Goal: Transaction & Acquisition: Purchase product/service

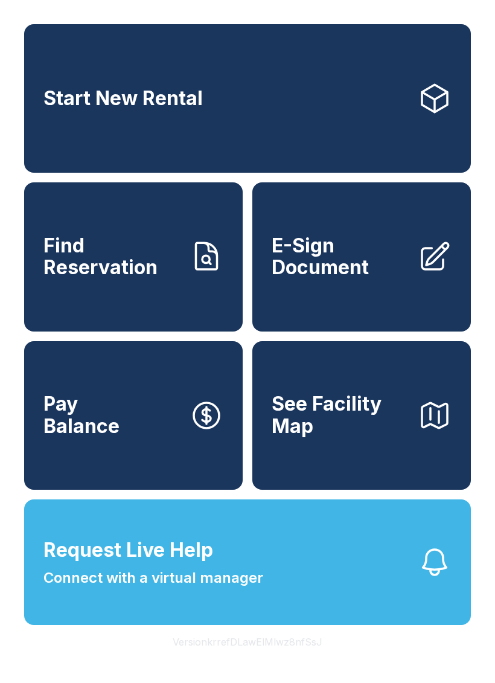
click at [263, 85] on link "Start New Rental" at bounding box center [247, 98] width 447 height 149
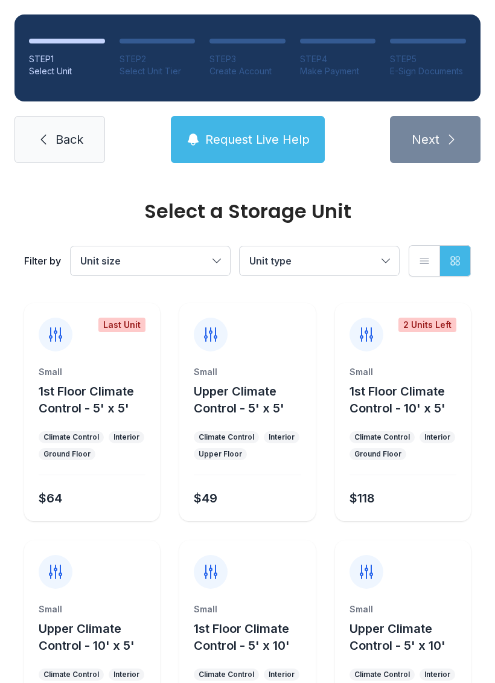
click at [199, 258] on span "Unit size" at bounding box center [144, 261] width 128 height 14
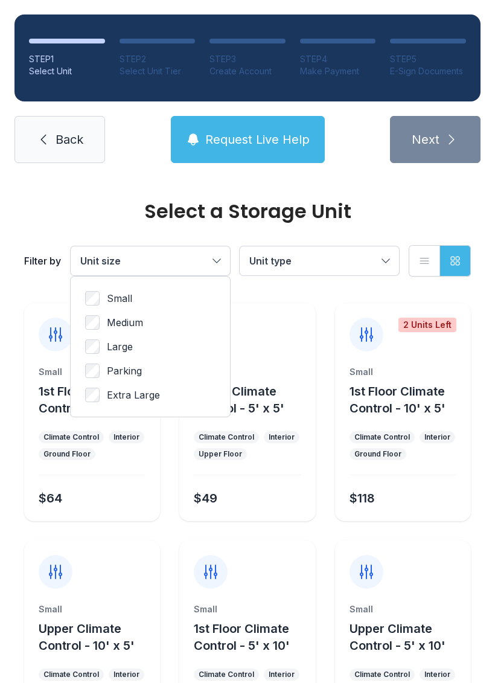
click at [323, 256] on span "Unit type" at bounding box center [313, 261] width 128 height 14
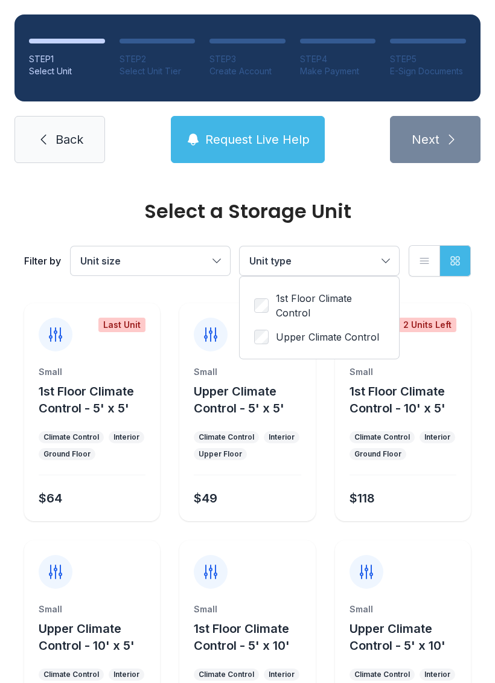
click at [275, 294] on label "1st Floor Climate Control" at bounding box center [319, 305] width 130 height 29
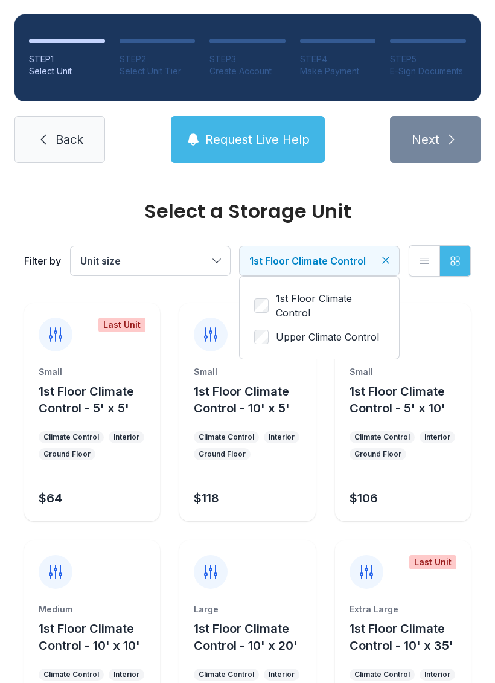
click at [174, 261] on span "Unit size" at bounding box center [144, 261] width 128 height 14
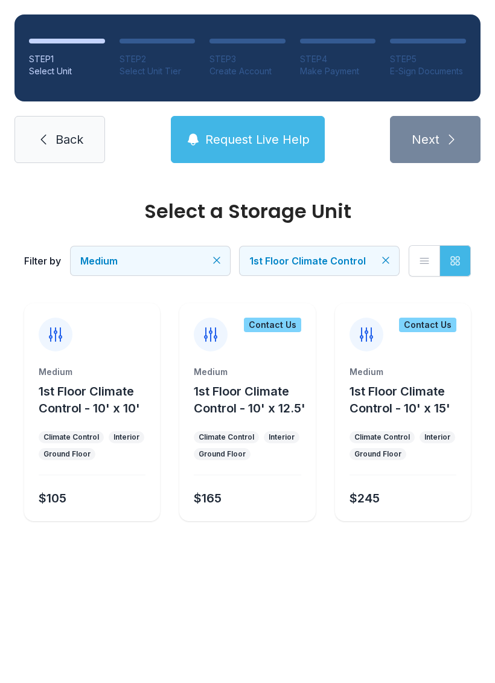
click at [116, 396] on span "1st Floor Climate Control - 10' x 10'" at bounding box center [89, 399] width 101 height 31
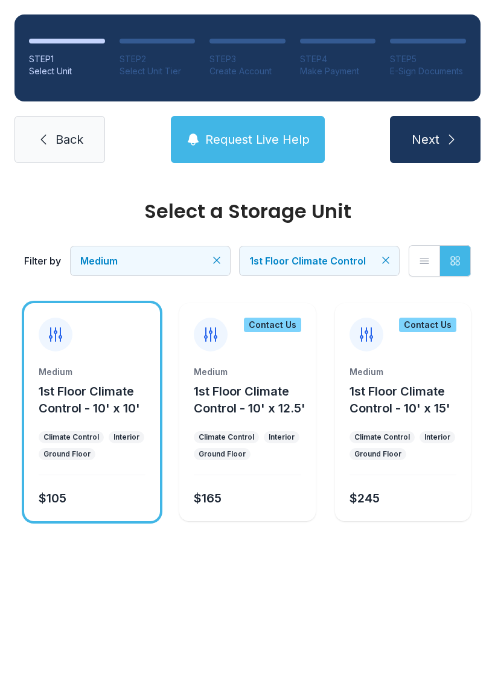
click at [452, 140] on icon "submit" at bounding box center [451, 139] width 14 height 14
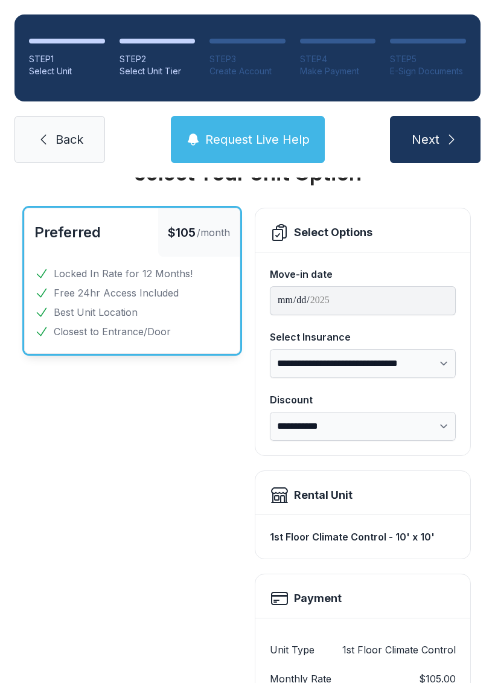
scroll to position [48, 0]
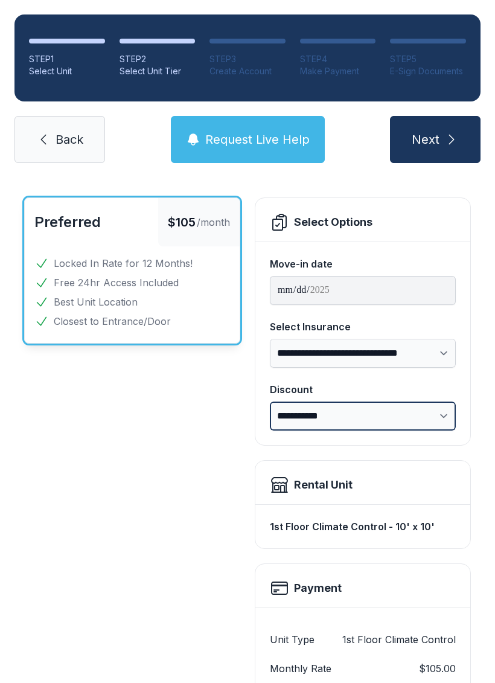
click at [435, 412] on select "**********" at bounding box center [363, 416] width 186 height 29
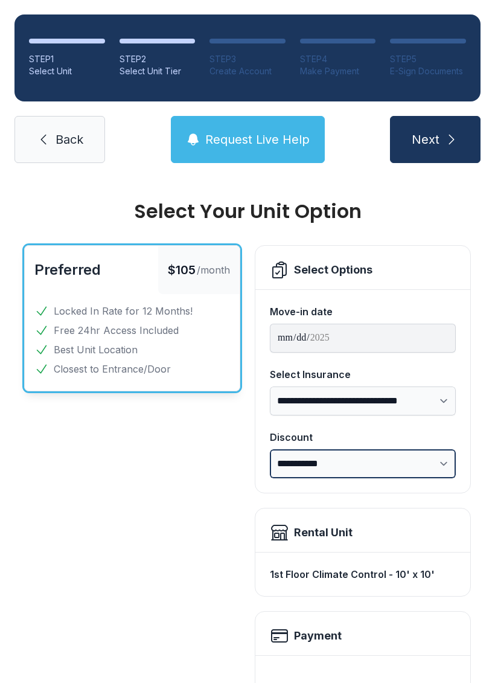
scroll to position [-1, 0]
click at [72, 130] on link "Back" at bounding box center [59, 139] width 91 height 47
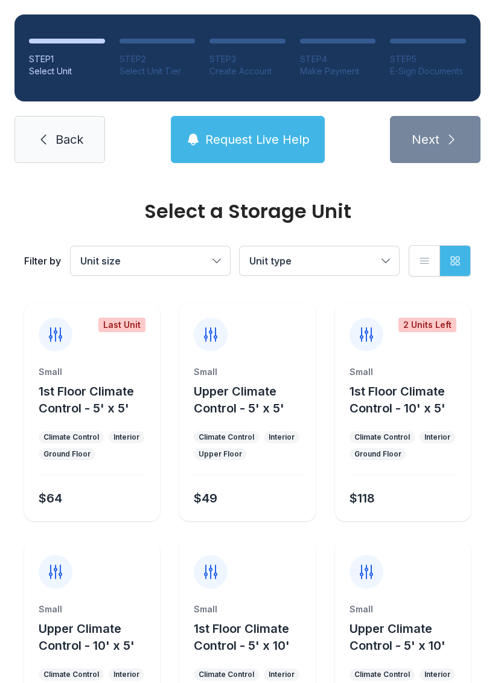
click at [338, 265] on span "Unit type" at bounding box center [313, 261] width 128 height 14
click at [268, 297] on label "1st Floor Climate Control" at bounding box center [319, 305] width 130 height 29
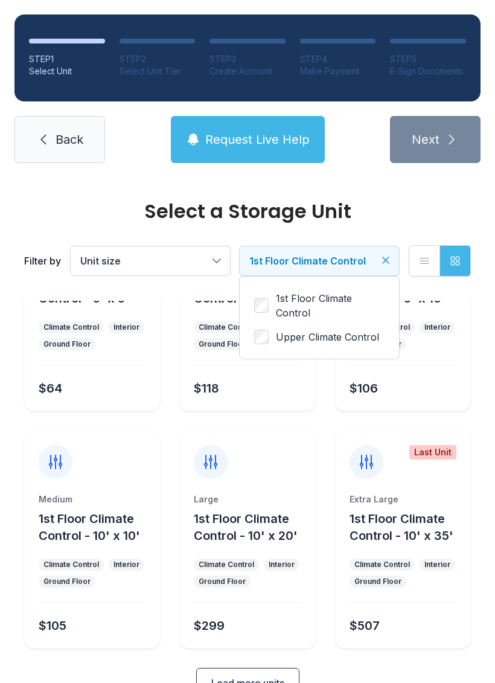
scroll to position [112, 0]
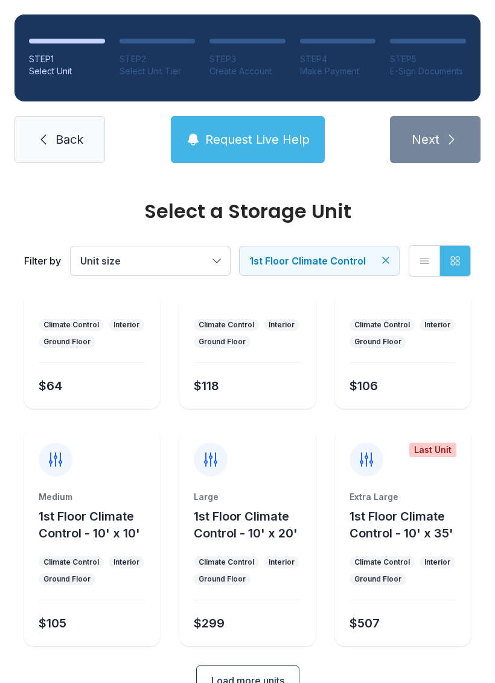
click at [97, 553] on div "Medium 1st Floor Climate Control - 10' x 10' Climate Control Interior Ground Fl…" at bounding box center [92, 568] width 136 height 155
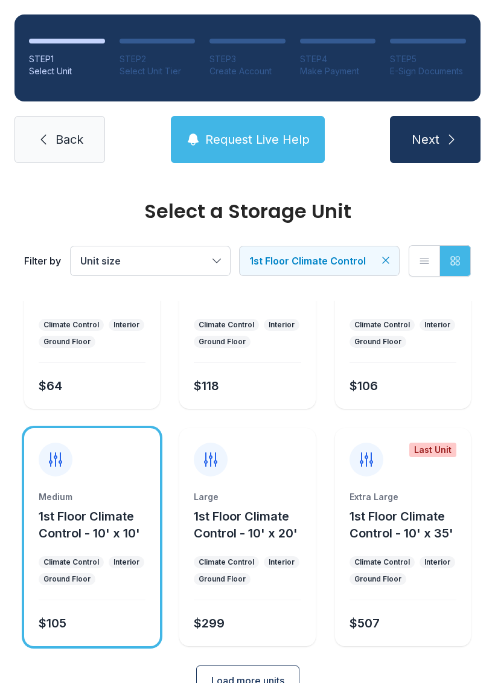
click at [446, 123] on button "Next" at bounding box center [435, 139] width 91 height 47
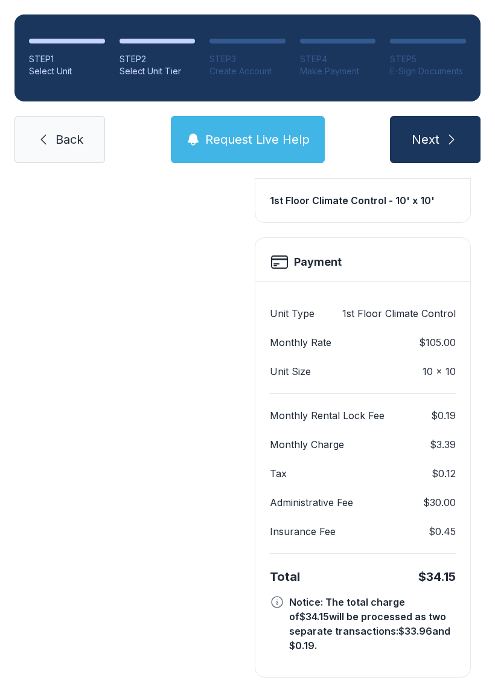
scroll to position [374, 0]
click at [61, 145] on span "Back" at bounding box center [70, 139] width 28 height 17
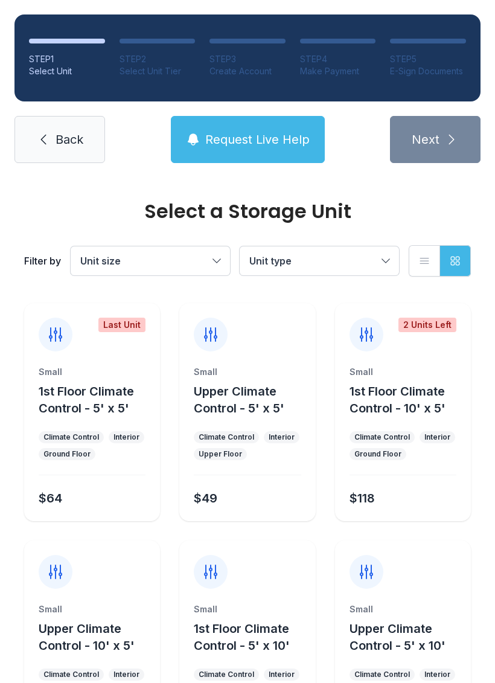
click at [54, 150] on link "Back" at bounding box center [59, 139] width 91 height 47
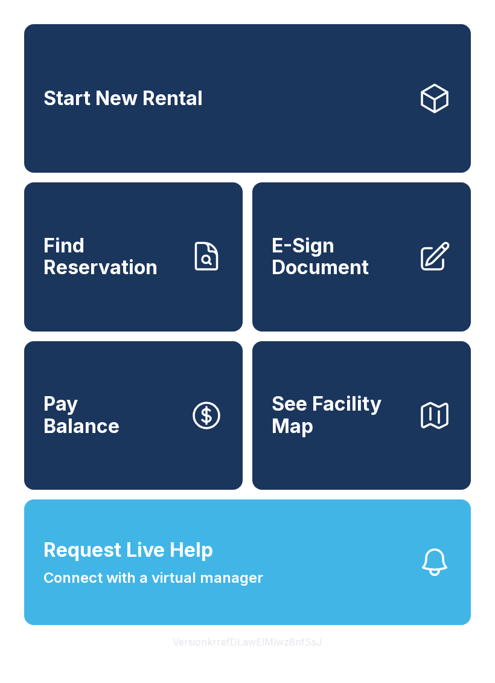
click at [167, 92] on span "Start New Rental" at bounding box center [122, 99] width 159 height 22
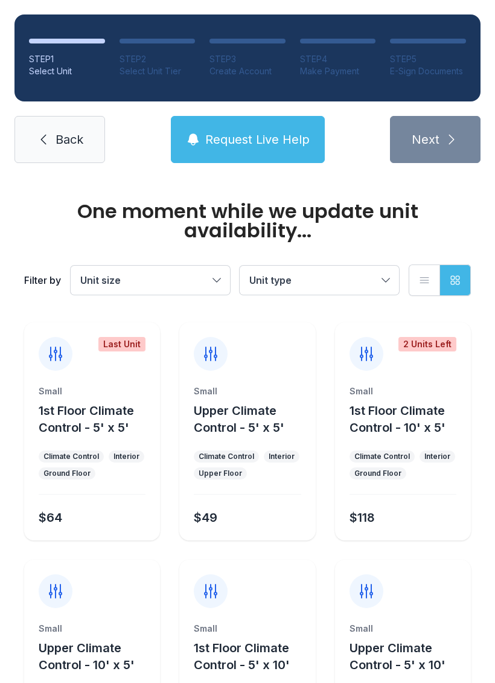
click at [347, 272] on button "Unit type" at bounding box center [319, 280] width 159 height 29
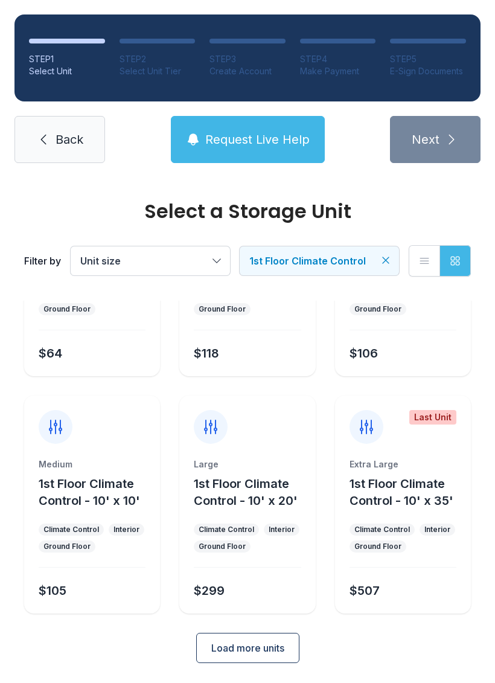
scroll to position [144, 0]
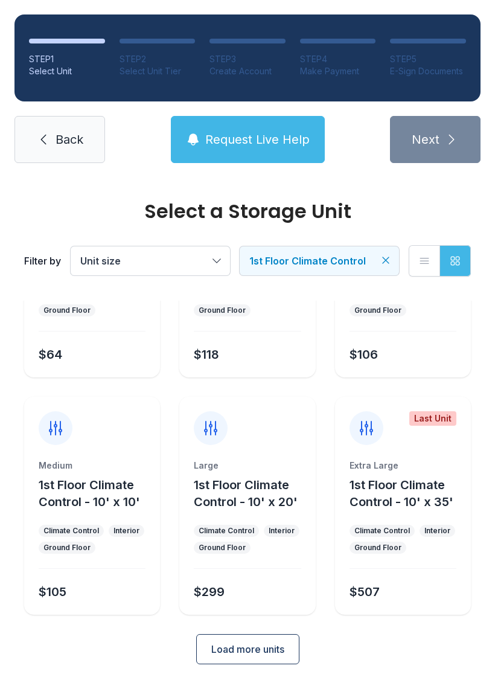
click at [62, 135] on span "Back" at bounding box center [70, 139] width 28 height 17
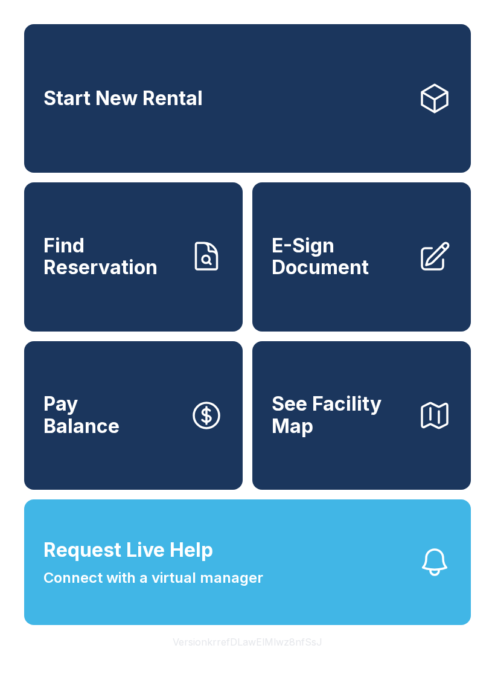
click at [121, 257] on span "Find Reservation" at bounding box center [111, 257] width 136 height 44
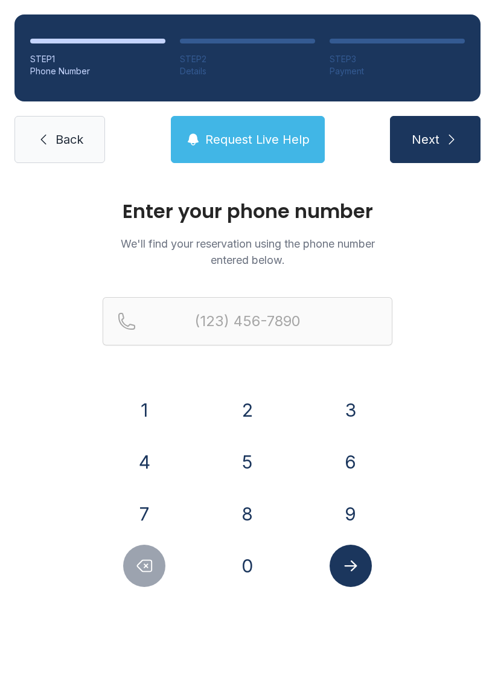
click at [358, 406] on button "3" at bounding box center [351, 410] width 42 height 42
click at [261, 406] on button "2" at bounding box center [247, 410] width 42 height 42
click at [156, 412] on button "1" at bounding box center [144, 410] width 42 height 42
click at [142, 462] on button "4" at bounding box center [144, 462] width 42 height 42
click at [143, 464] on button "4" at bounding box center [144, 462] width 42 height 42
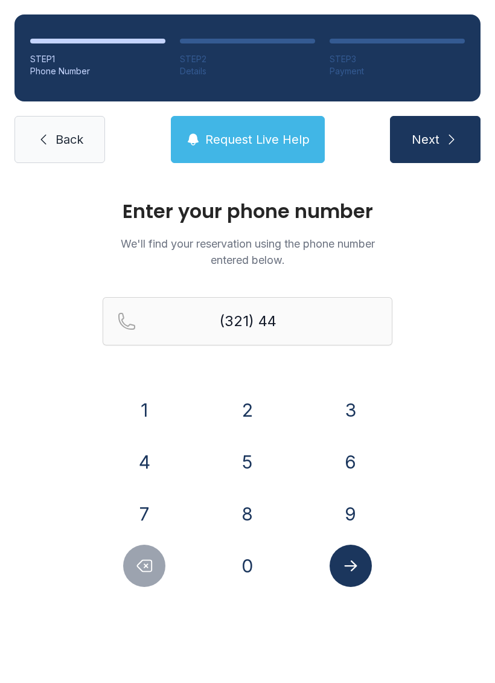
click at [143, 463] on button "4" at bounding box center [144, 462] width 42 height 42
click at [247, 565] on button "0" at bounding box center [247, 566] width 42 height 42
click at [245, 517] on button "8" at bounding box center [247, 514] width 42 height 42
click at [348, 418] on button "3" at bounding box center [351, 410] width 42 height 42
click at [348, 512] on button "9" at bounding box center [351, 514] width 42 height 42
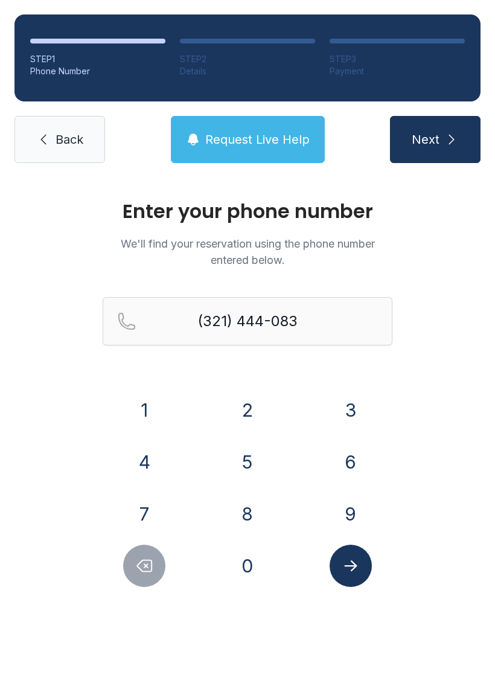
type input "[PHONE_NUMBER]"
click at [342, 553] on button "Submit lookup form" at bounding box center [351, 566] width 42 height 42
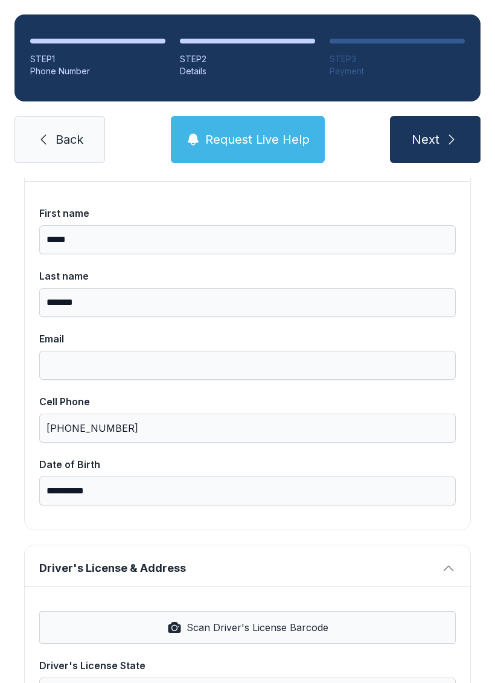
scroll to position [106, 0]
click at [81, 347] on label "Email" at bounding box center [247, 355] width 417 height 48
click at [81, 350] on input "Email" at bounding box center [247, 364] width 417 height 29
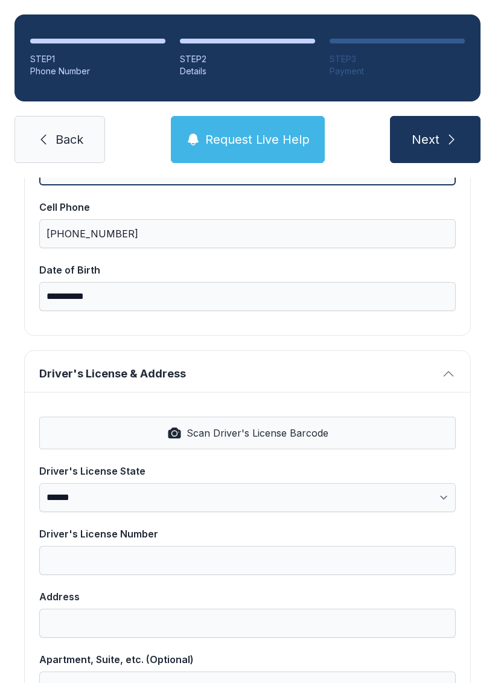
scroll to position [301, 0]
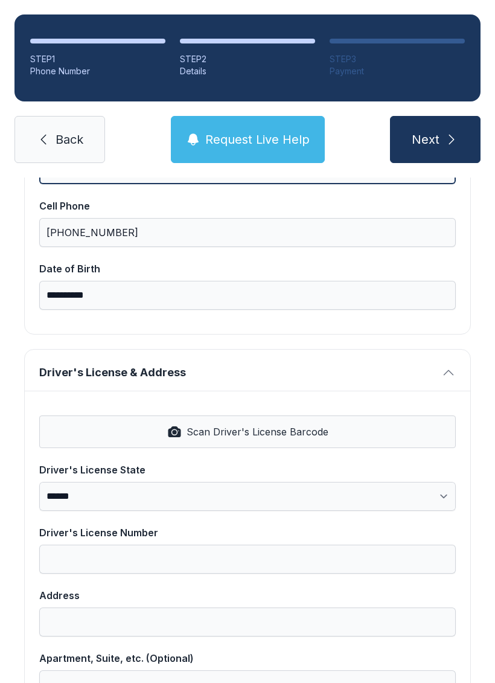
type input "**********"
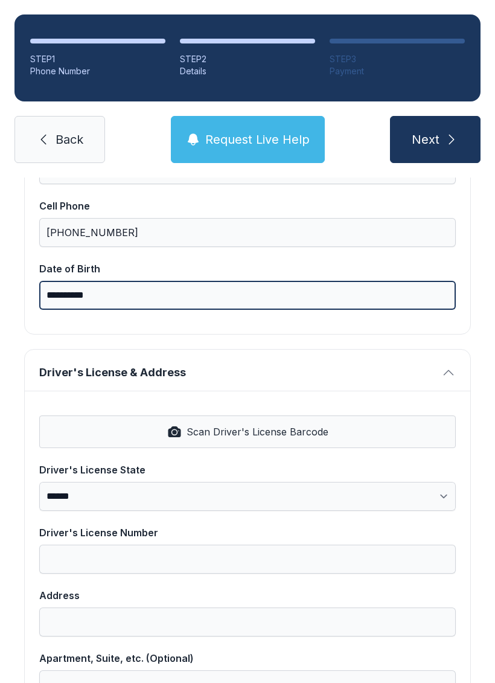
click at [77, 289] on input "**********" at bounding box center [247, 295] width 417 height 29
click at [127, 292] on input "**********" at bounding box center [247, 295] width 417 height 29
type input "*"
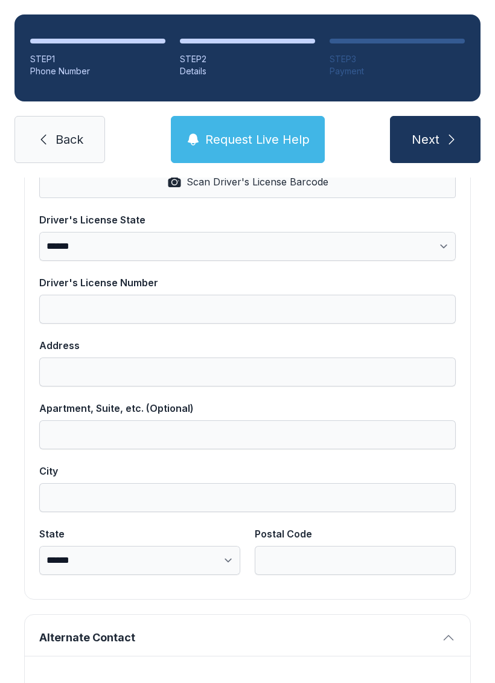
scroll to position [553, 0]
type input "**********"
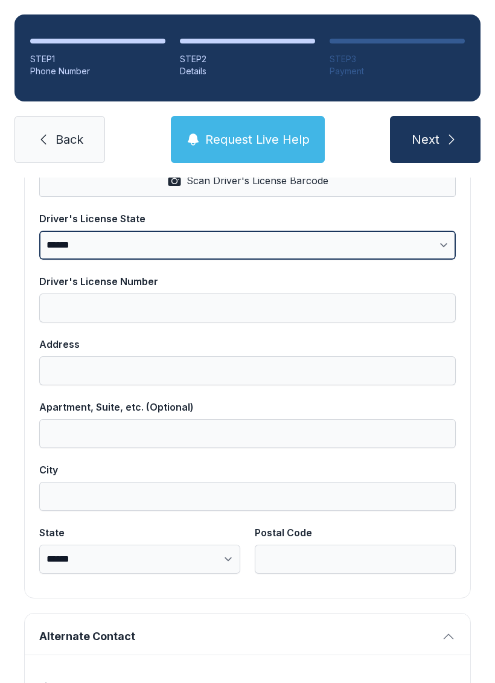
click at [128, 245] on select "**********" at bounding box center [247, 245] width 417 height 29
select select "**"
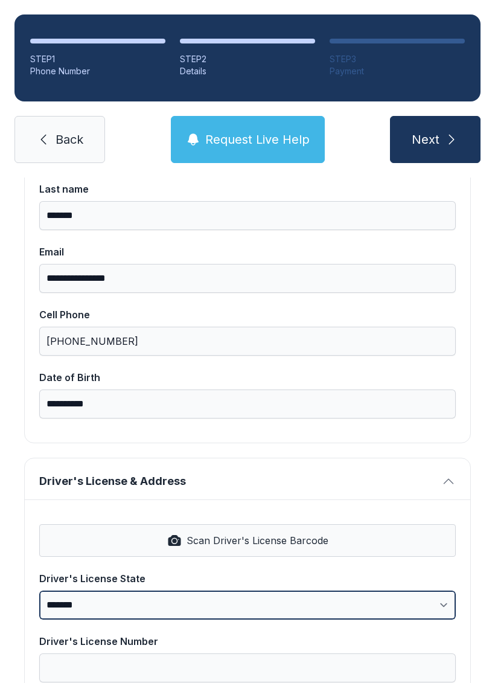
scroll to position [216, 0]
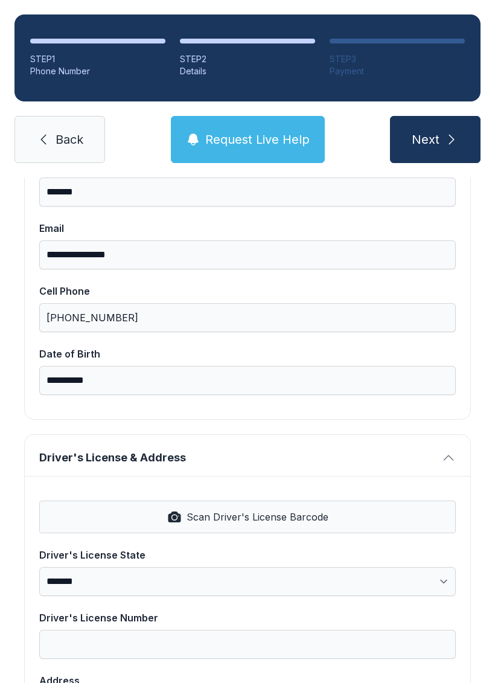
click at [199, 515] on span "Scan Driver's License Barcode" at bounding box center [258, 517] width 142 height 14
type input "**********"
select select "**"
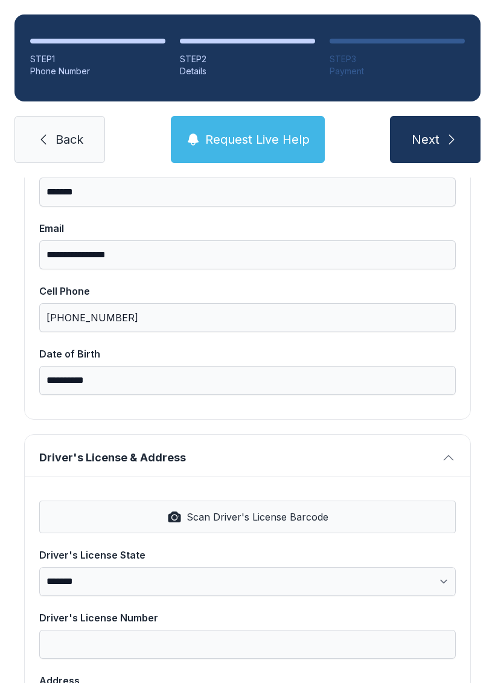
type input "*****"
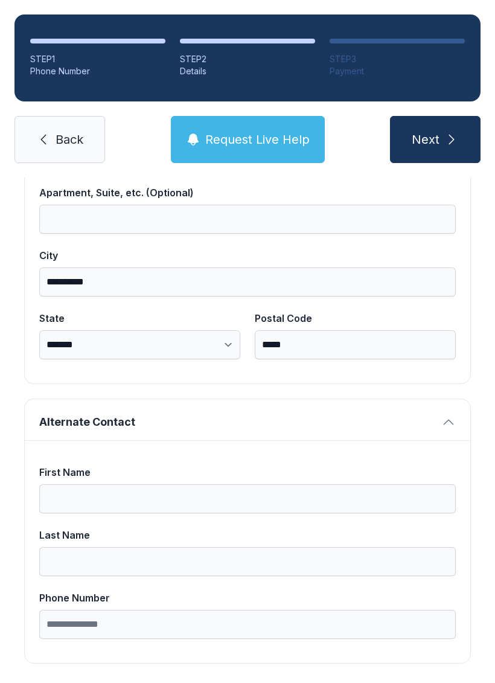
scroll to position [766, 0]
click at [439, 136] on span "Next" at bounding box center [426, 139] width 28 height 17
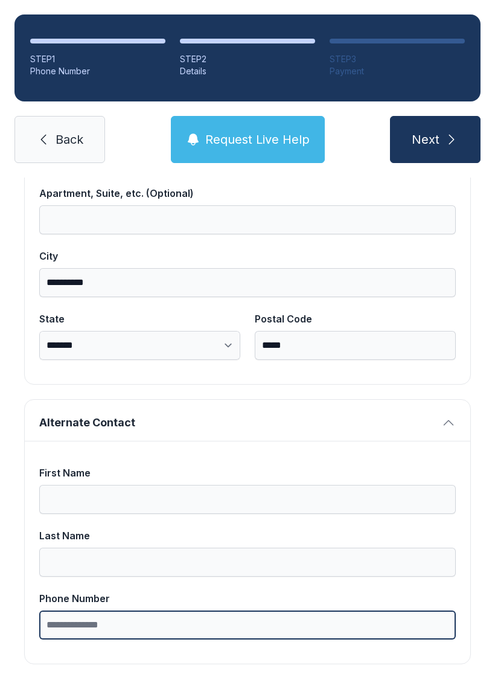
type input "*"
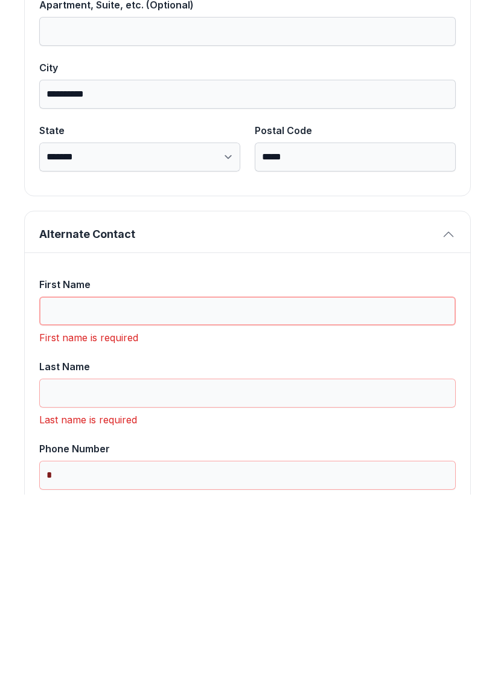
click at [82, 485] on input "First Name" at bounding box center [247, 499] width 417 height 29
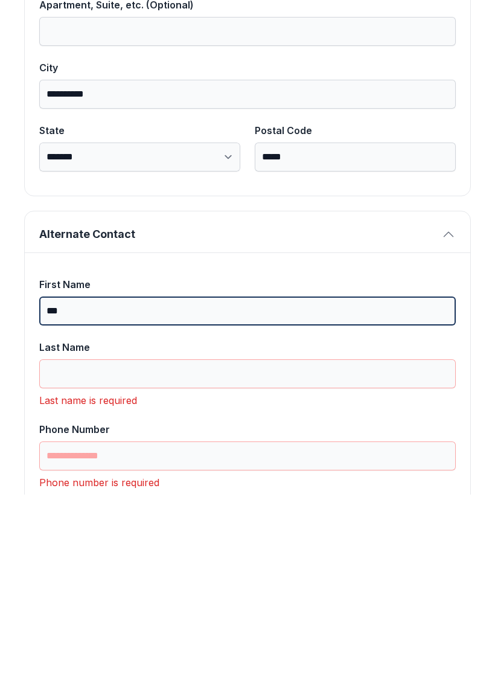
type input "***"
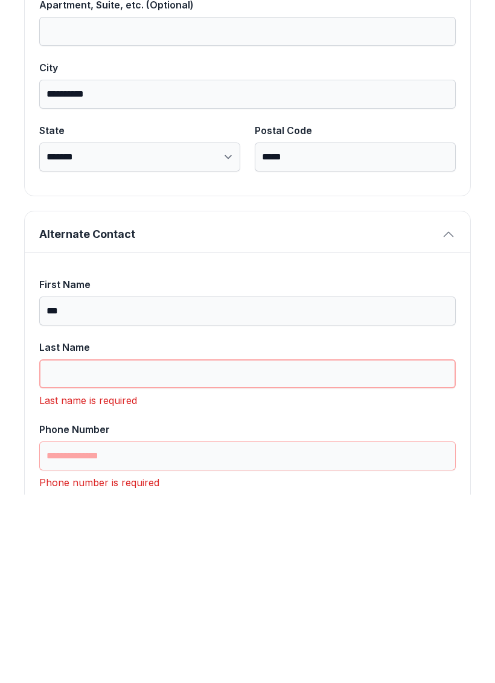
click at [71, 548] on input "Last Name" at bounding box center [247, 562] width 417 height 29
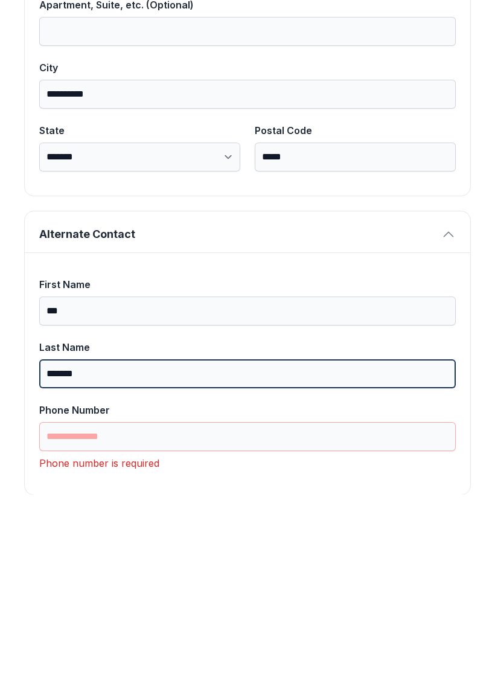
type input "*******"
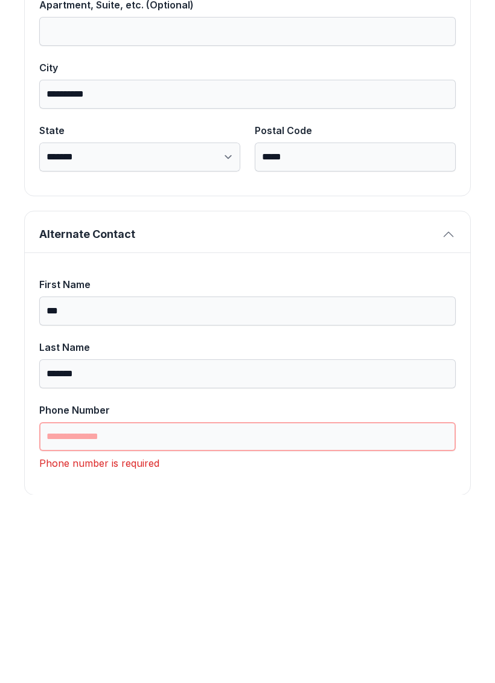
click at [77, 611] on input "Phone Number" at bounding box center [247, 625] width 417 height 29
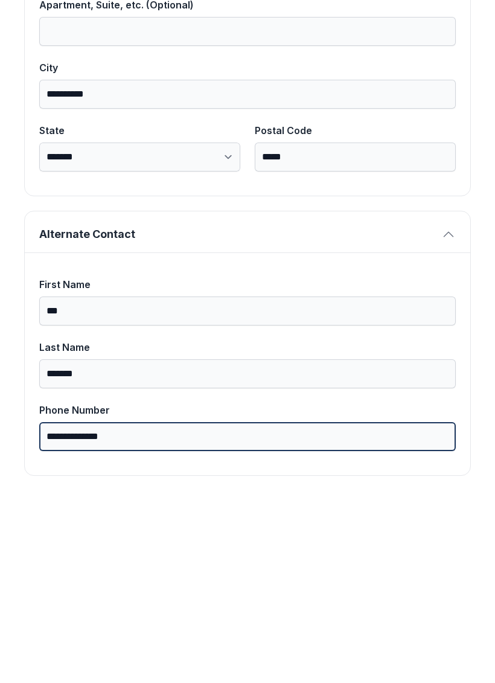
type input "**********"
click at [435, 116] on button "Next" at bounding box center [435, 139] width 91 height 47
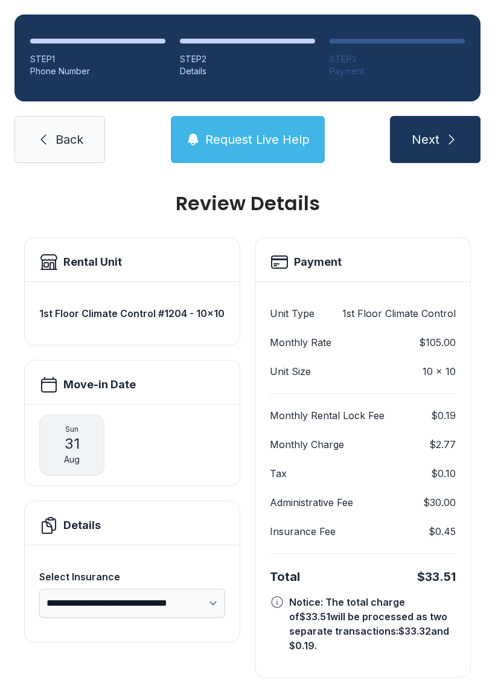
scroll to position [7, 0]
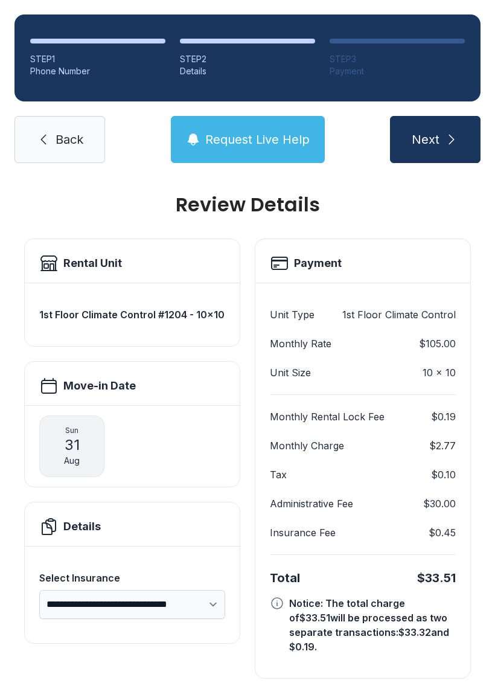
click at [248, 116] on button "Request Live Help" at bounding box center [248, 139] width 154 height 47
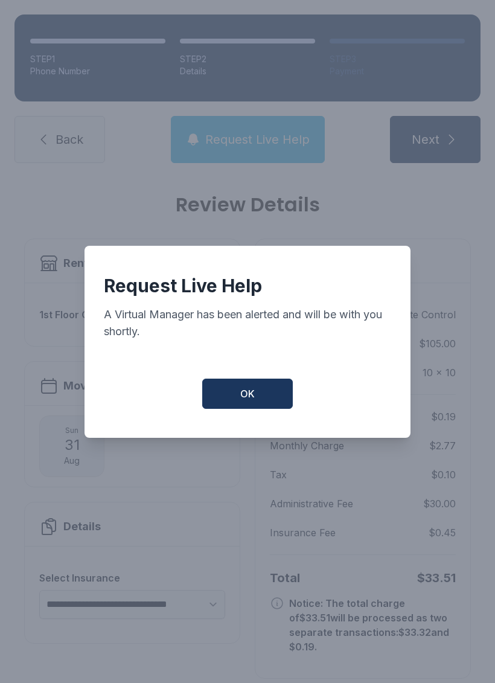
click at [235, 396] on button "OK" at bounding box center [247, 394] width 91 height 30
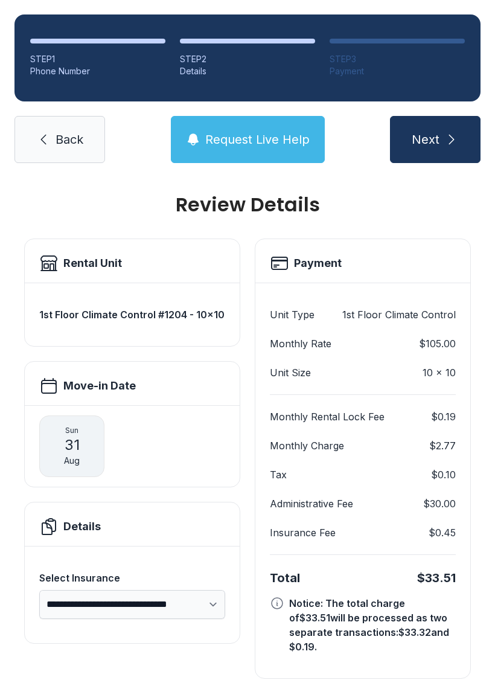
click at [109, 590] on select "**********" at bounding box center [132, 604] width 186 height 29
click at [427, 131] on span "Next" at bounding box center [426, 139] width 28 height 17
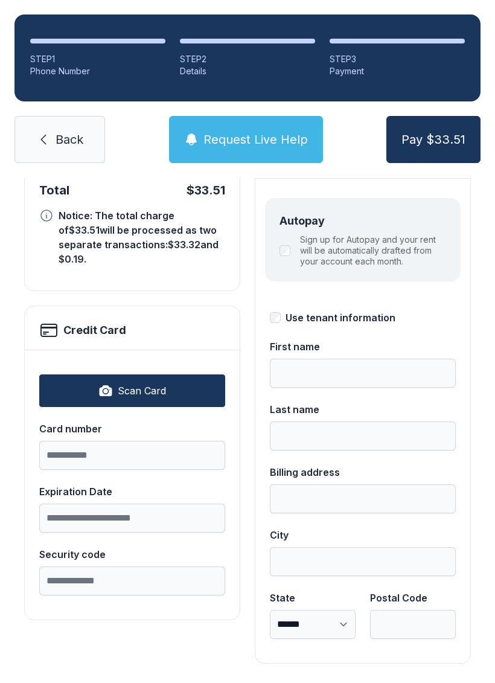
scroll to position [132, 0]
click at [56, 138] on span "Back" at bounding box center [70, 139] width 28 height 17
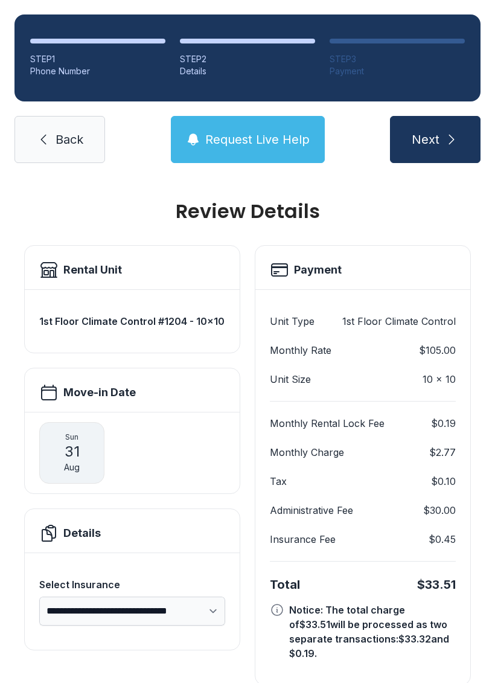
click at [435, 147] on span "Next" at bounding box center [426, 139] width 28 height 17
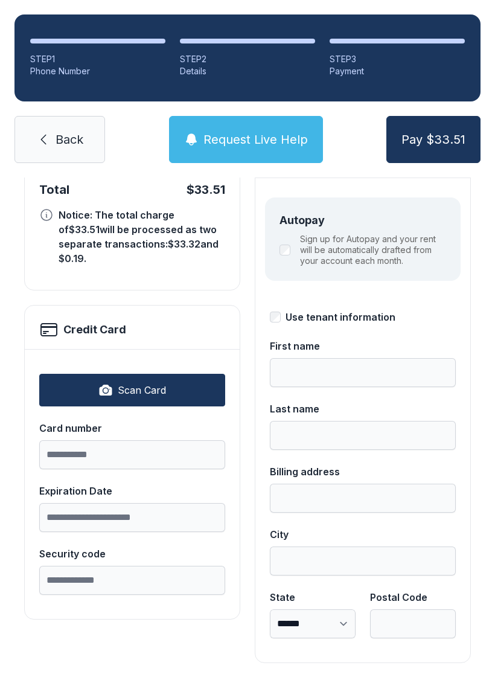
scroll to position [132, 0]
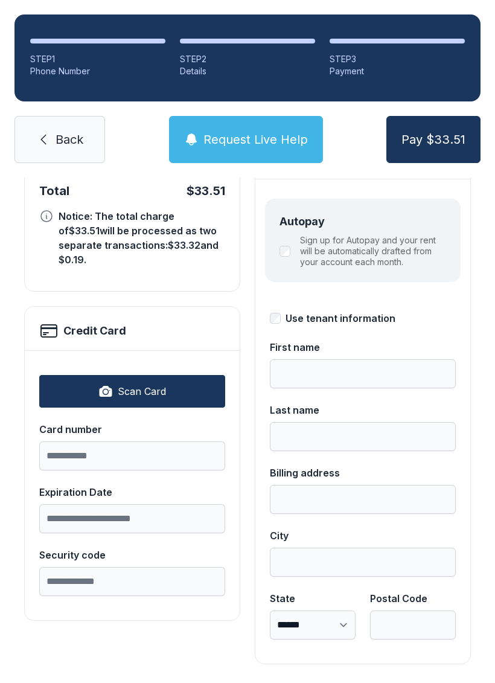
click at [293, 249] on div "Sign up for Autopay and your rent will be automatically drafted from your accou…" at bounding box center [363, 251] width 167 height 33
click at [105, 384] on icon "button" at bounding box center [105, 391] width 14 height 14
type input "**********"
type input "*****"
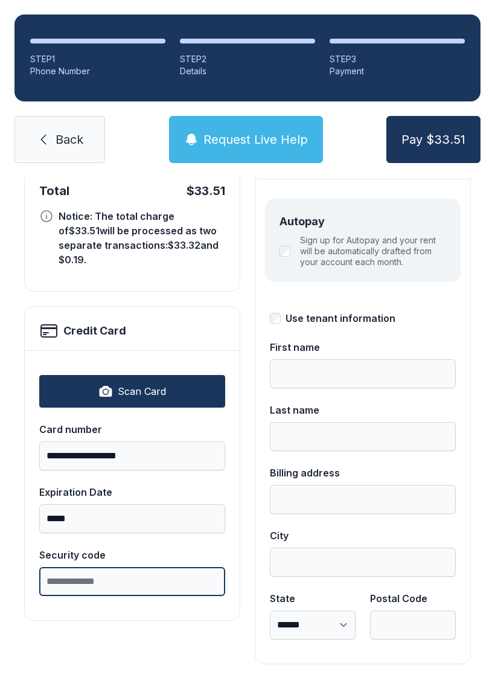
click at [79, 567] on input "Security code" at bounding box center [132, 581] width 186 height 29
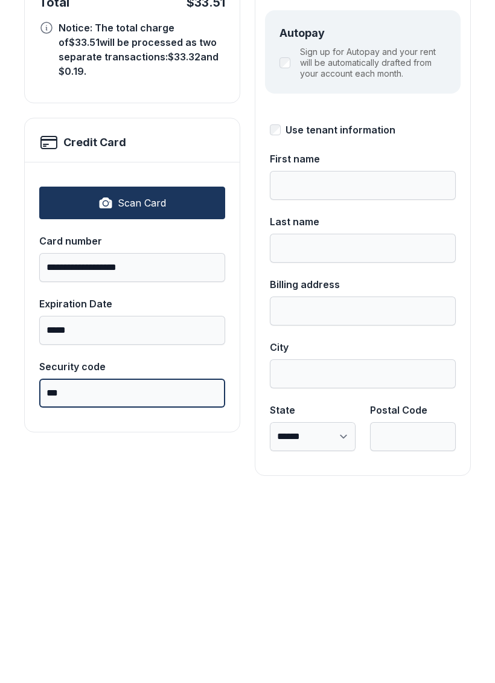
type input "***"
click at [166, 429] on div "**********" at bounding box center [132, 389] width 216 height 551
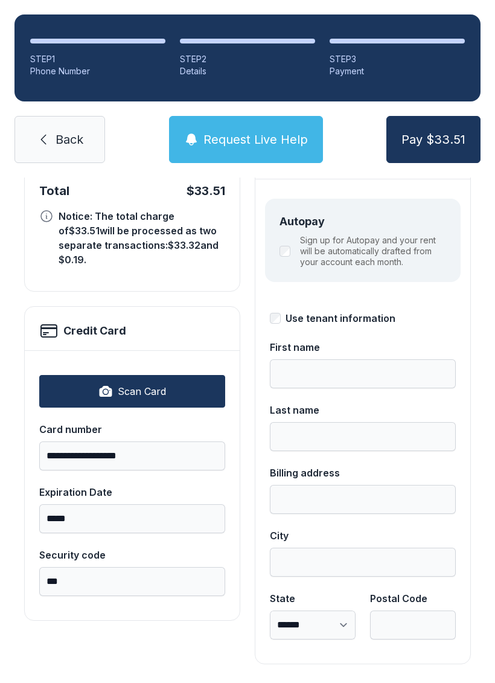
click at [441, 116] on button "Pay $33.51" at bounding box center [434, 139] width 94 height 47
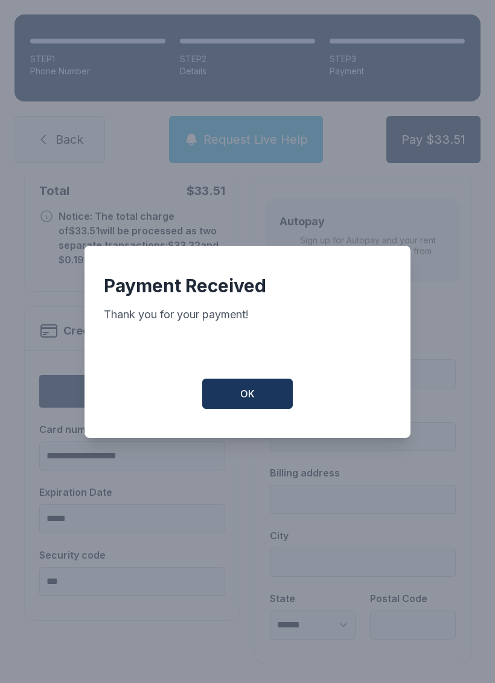
click at [234, 379] on button "OK" at bounding box center [247, 394] width 91 height 30
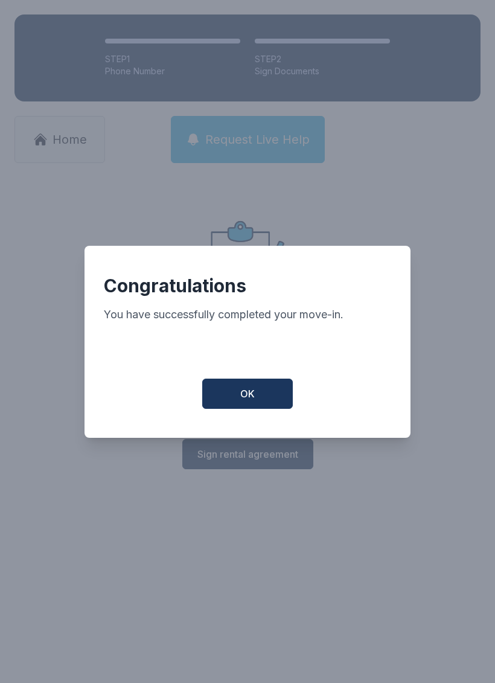
click at [252, 390] on button "OK" at bounding box center [247, 394] width 91 height 30
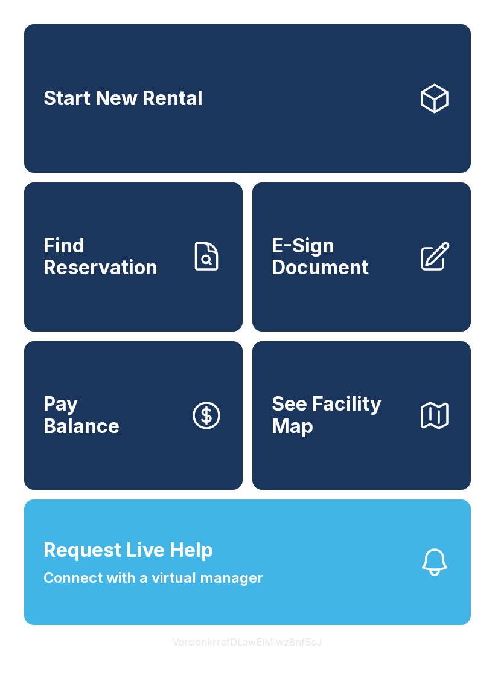
click at [332, 300] on link "E-Sign Document" at bounding box center [361, 256] width 219 height 149
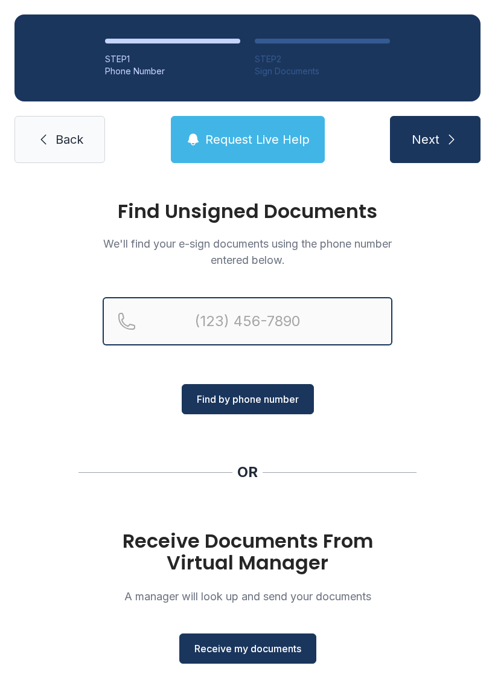
click at [246, 335] on input "Reservation phone number" at bounding box center [248, 321] width 290 height 48
type input "[PHONE_NUMBER]"
click at [435, 140] on button "Next" at bounding box center [435, 139] width 91 height 47
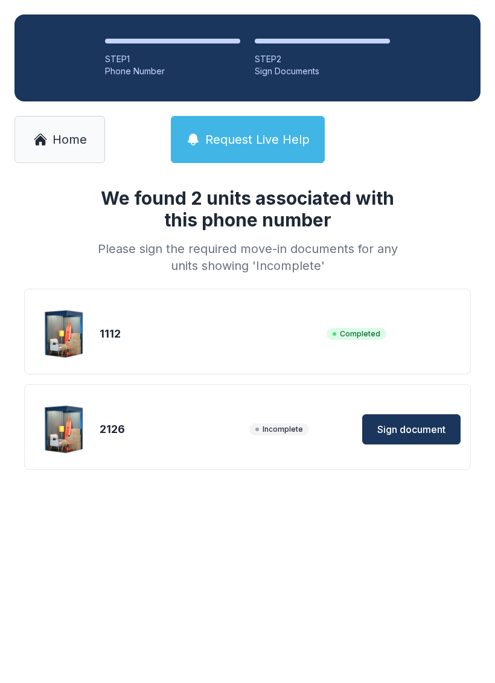
click at [405, 434] on span "Sign document" at bounding box center [411, 429] width 68 height 14
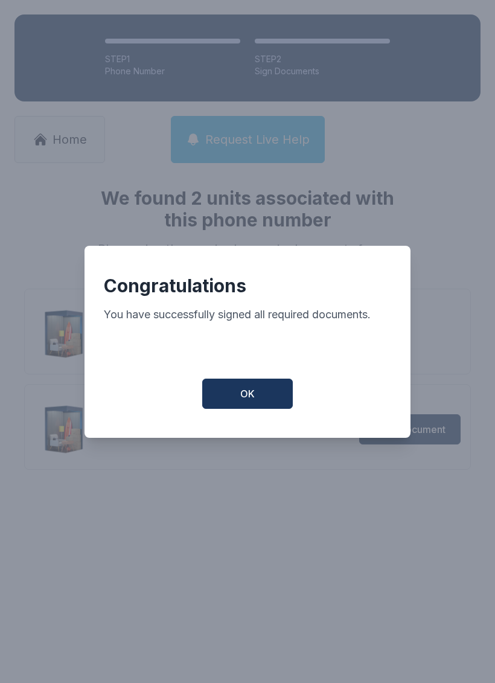
click at [241, 401] on span "OK" at bounding box center [247, 394] width 14 height 14
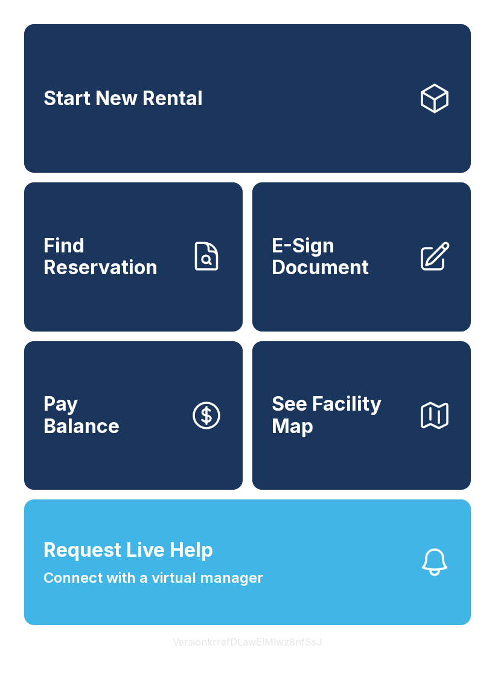
click at [359, 275] on span "E-Sign Document" at bounding box center [340, 257] width 136 height 44
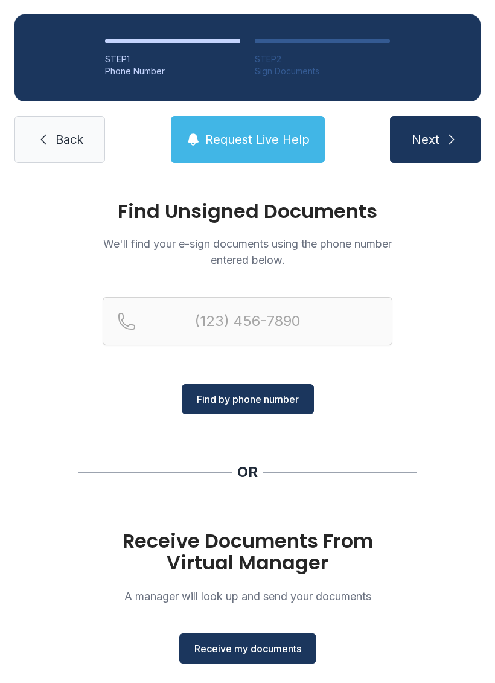
click at [289, 650] on span "Receive my documents" at bounding box center [247, 648] width 107 height 14
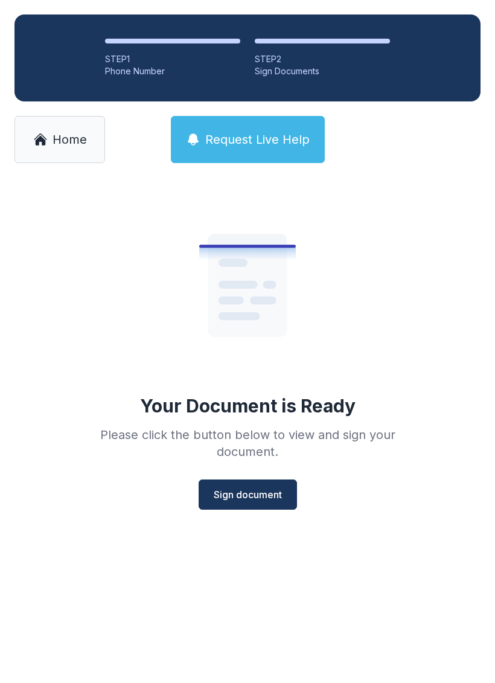
click at [256, 487] on span "Sign document" at bounding box center [248, 494] width 68 height 14
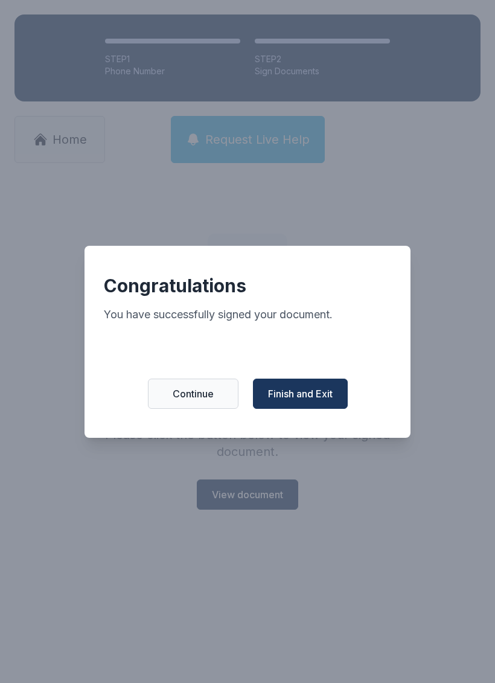
click at [298, 401] on span "Finish and Exit" at bounding box center [300, 394] width 65 height 14
